Goal: Information Seeking & Learning: Learn about a topic

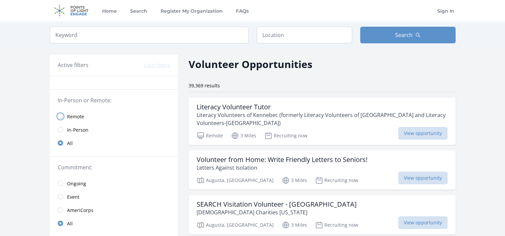
click at [61, 114] on input "radio" at bounding box center [60, 116] width 5 height 5
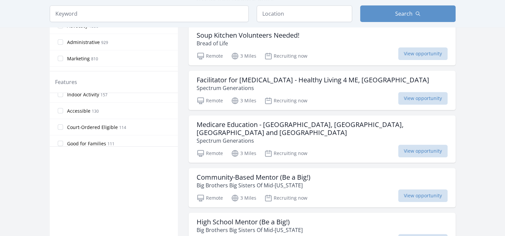
scroll to position [78, 0]
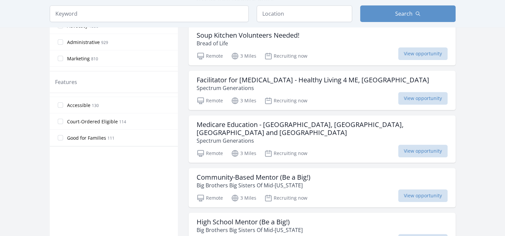
click at [59, 107] on label "Accessible 130" at bounding box center [114, 104] width 128 height 13
click at [59, 107] on input "Accessible 130" at bounding box center [60, 105] width 5 height 5
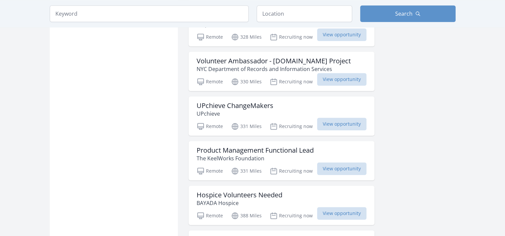
scroll to position [779, 0]
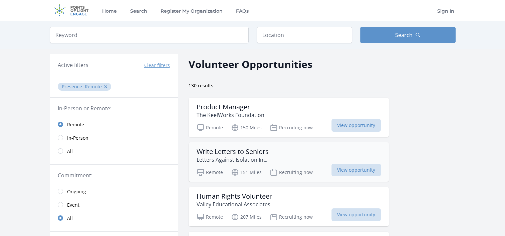
click at [211, 152] on h3 "Write Letters to Seniors" at bounding box center [233, 152] width 72 height 8
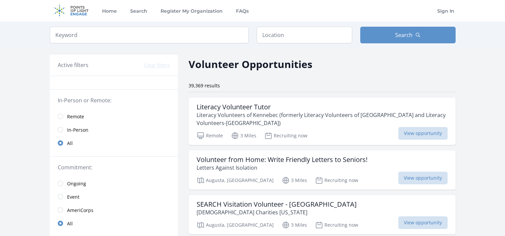
click at [72, 117] on span "Remote" at bounding box center [75, 117] width 17 height 7
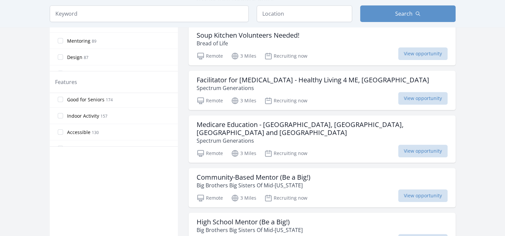
scroll to position [63, 0]
click at [62, 102] on input "Indoor Activity 157" at bounding box center [60, 103] width 5 height 5
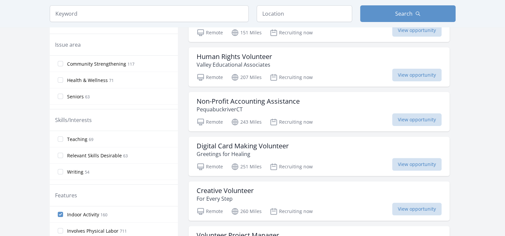
scroll to position [234, 0]
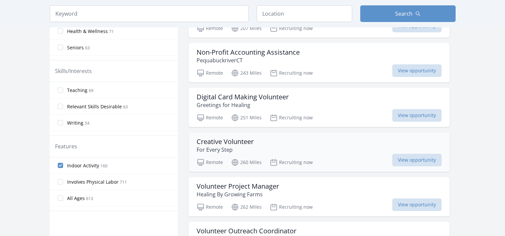
drag, startPoint x: 287, startPoint y: 132, endPoint x: 313, endPoint y: 141, distance: 27.6
click at [313, 141] on div "Creative Volunteer For Every Step" at bounding box center [319, 146] width 245 height 16
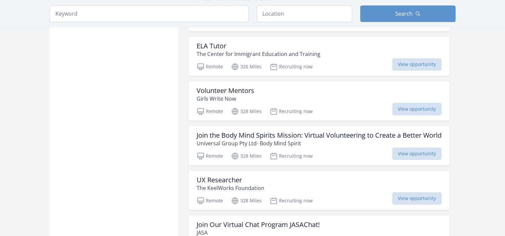
scroll to position [623, 0]
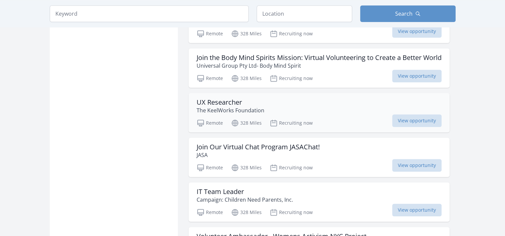
click at [216, 98] on h3 "UX Researcher" at bounding box center [231, 102] width 68 height 8
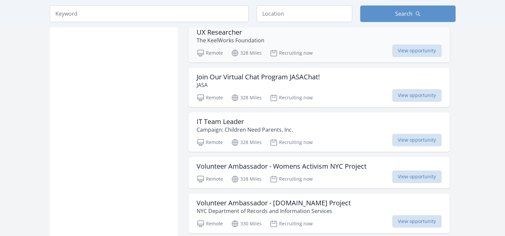
scroll to position [701, 0]
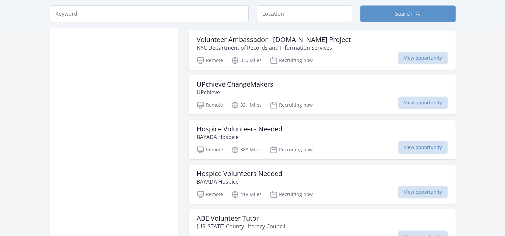
scroll to position [935, 0]
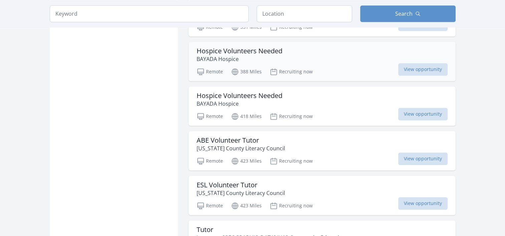
click at [215, 50] on h3 "Hospice Volunteers Needed" at bounding box center [240, 51] width 86 height 8
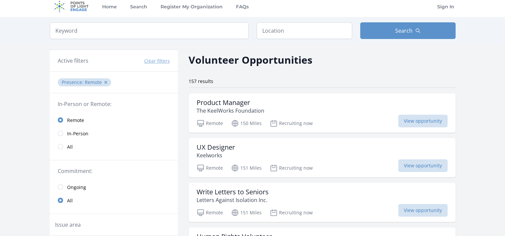
scroll to position [0, 0]
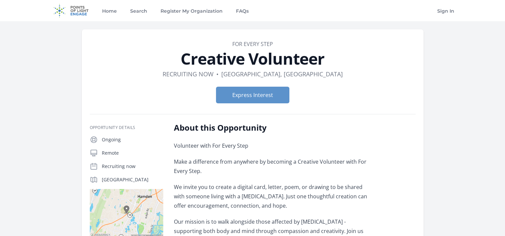
scroll to position [78, 0]
